Goal: Task Accomplishment & Management: Manage account settings

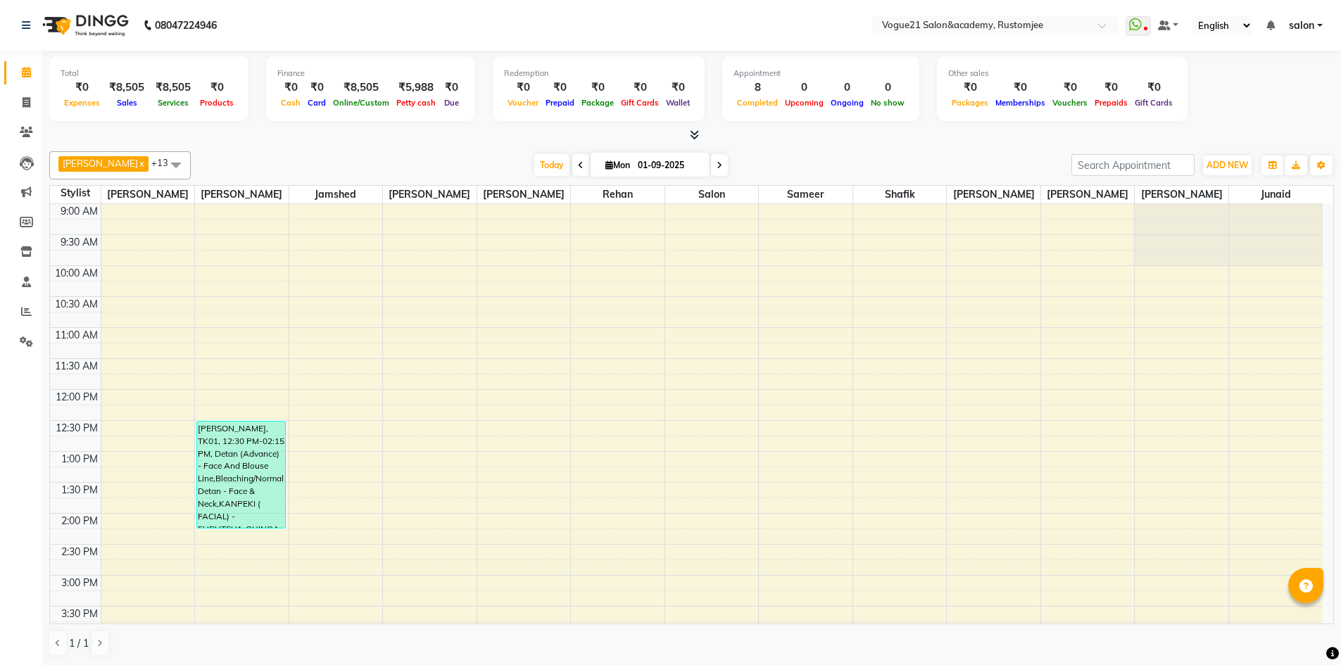
click at [1292, 23] on span "salon" at bounding box center [1301, 25] width 25 height 15
click at [1234, 158] on button "ADD NEW Toggle Dropdown" at bounding box center [1227, 166] width 49 height 20
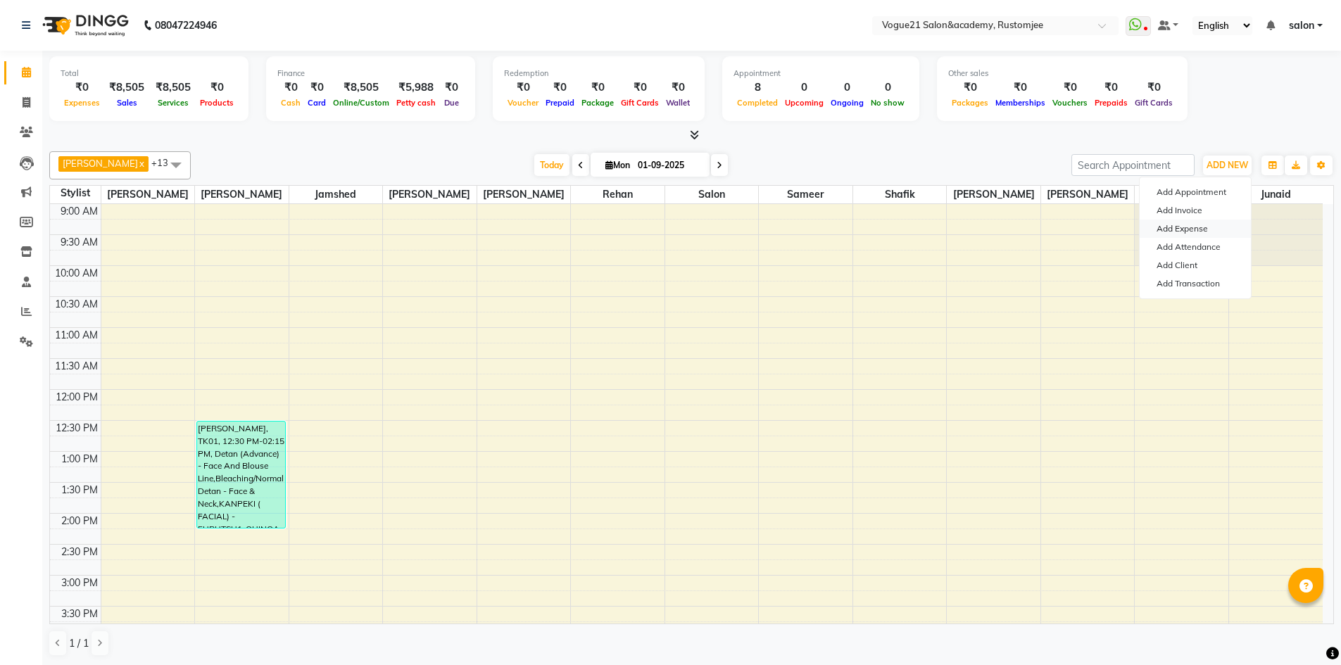
click at [1235, 225] on link "Add Expense" at bounding box center [1195, 229] width 111 height 18
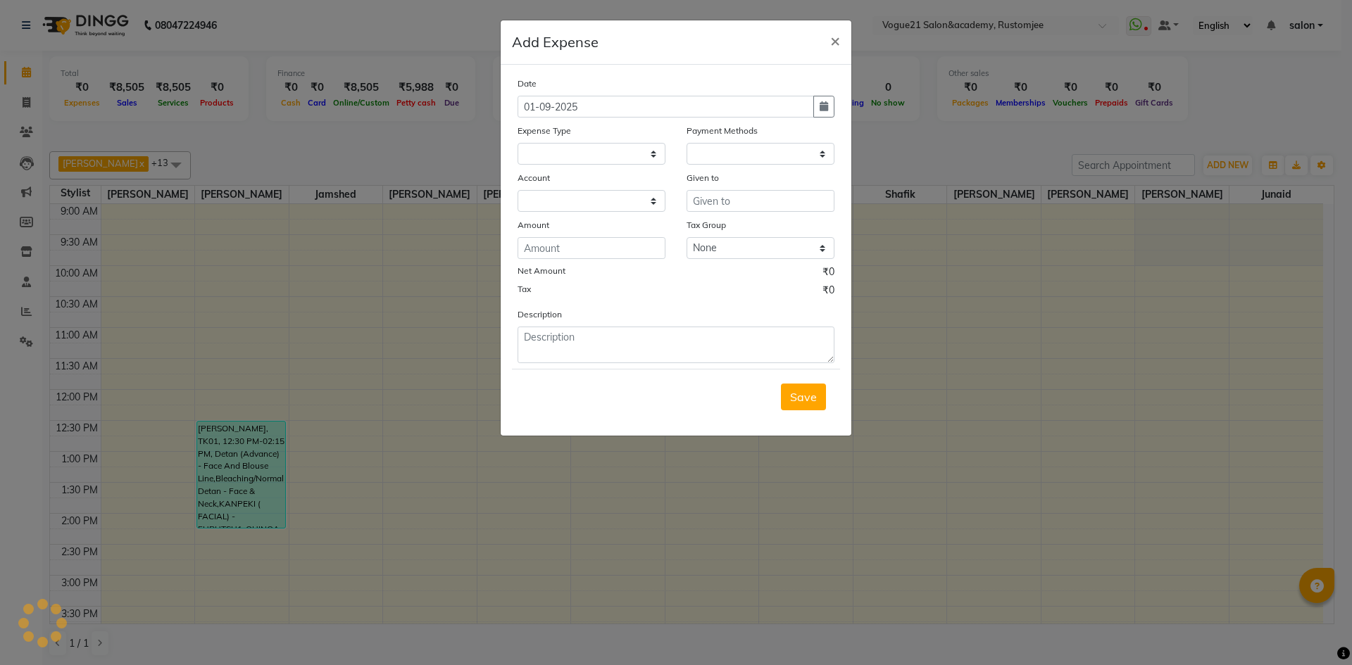
select select "1"
select select "7299"
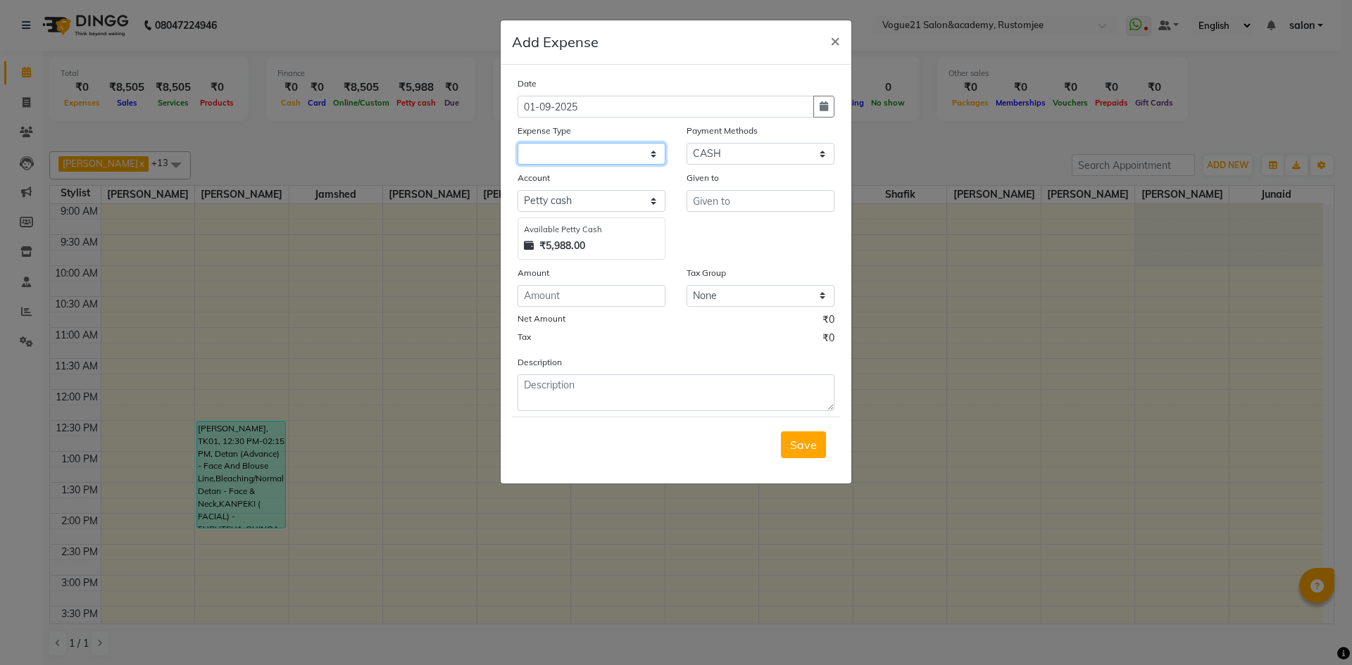
click at [533, 146] on select at bounding box center [591, 154] width 148 height 22
click at [831, 34] on span "×" at bounding box center [835, 40] width 10 height 21
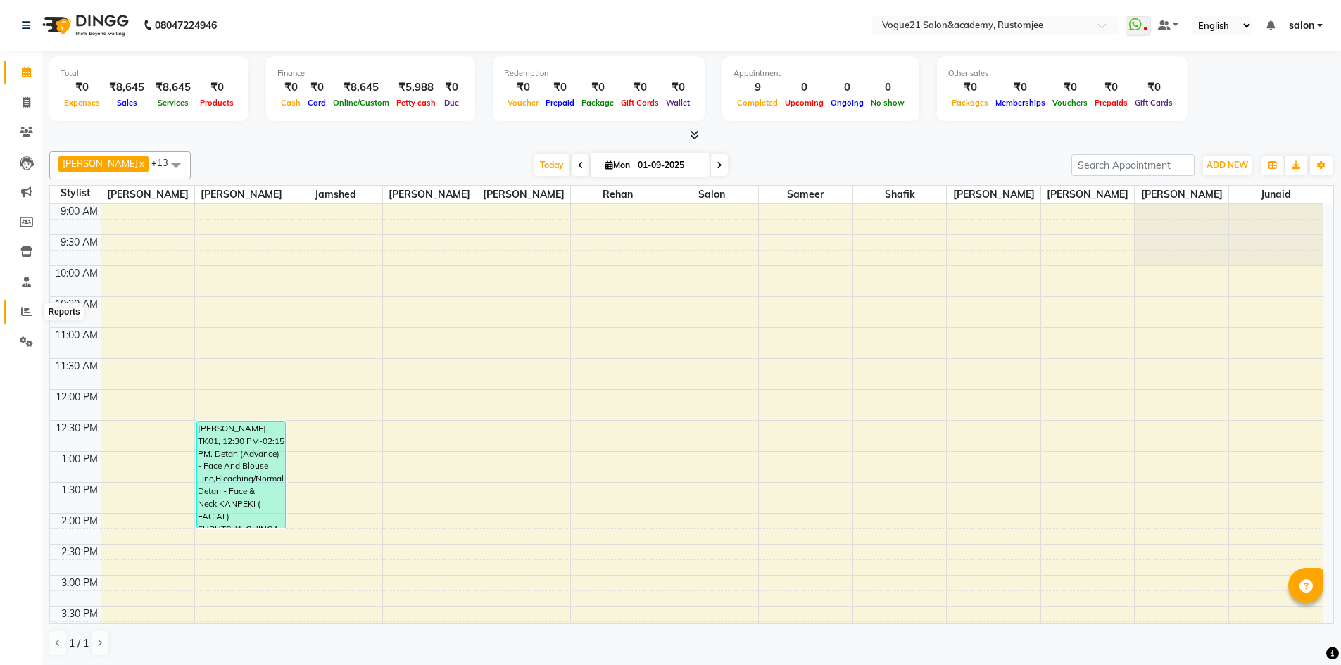
click at [17, 313] on span at bounding box center [26, 312] width 25 height 16
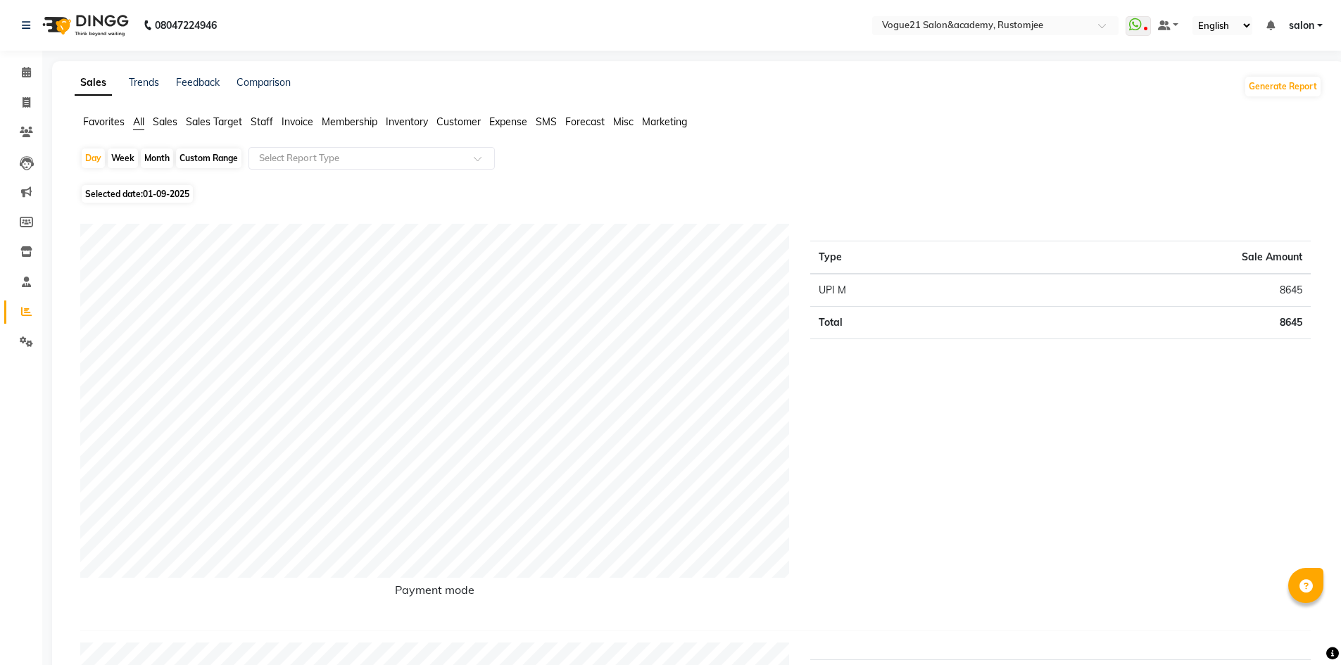
click at [1295, 23] on span "salon" at bounding box center [1301, 25] width 25 height 15
click at [1290, 96] on link "Sign out" at bounding box center [1250, 97] width 129 height 22
